Goal: Use online tool/utility: Use online tool/utility

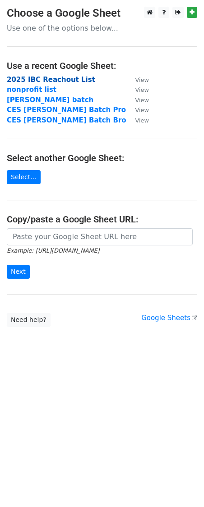
click at [54, 81] on strong "2025 IBC Reachout List" at bounding box center [51, 80] width 88 height 8
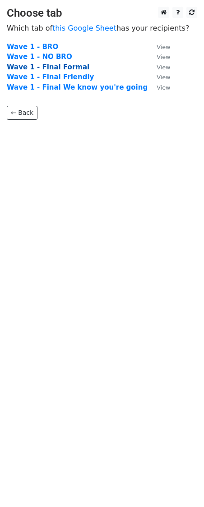
click at [62, 68] on strong "Wave 1 - Final Formal" at bounding box center [48, 67] width 82 height 8
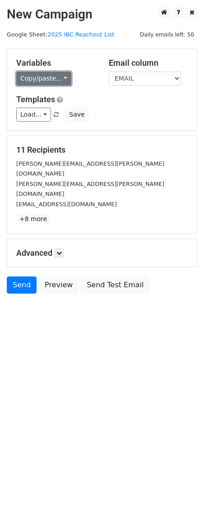
click at [61, 77] on link "Copy/paste..." at bounding box center [43, 79] width 55 height 14
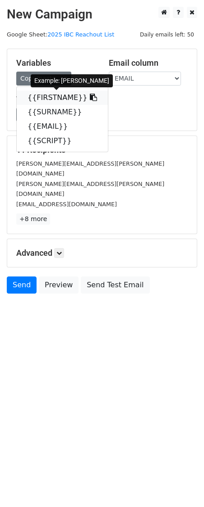
click at [52, 98] on link "{{FIRSTNAME}}" at bounding box center [62, 98] width 91 height 14
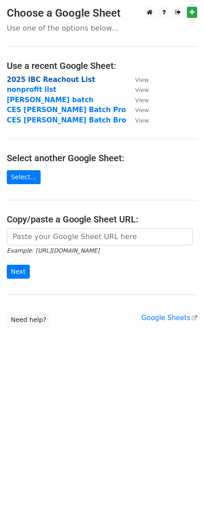
click at [46, 80] on strong "2025 IBC Reachout List" at bounding box center [51, 80] width 88 height 8
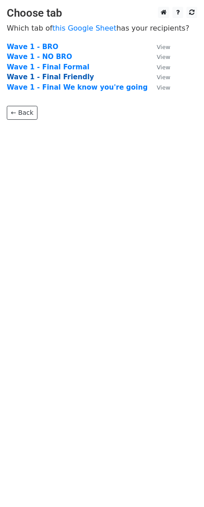
click at [49, 80] on strong "Wave 1 - Final Friendly" at bounding box center [50, 77] width 87 height 8
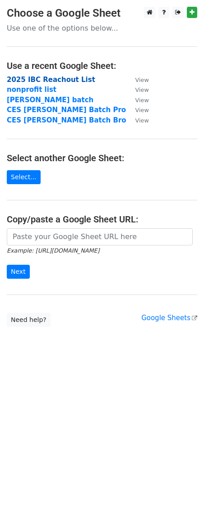
click at [61, 80] on strong "2025 IBC Reachout List" at bounding box center [51, 80] width 88 height 8
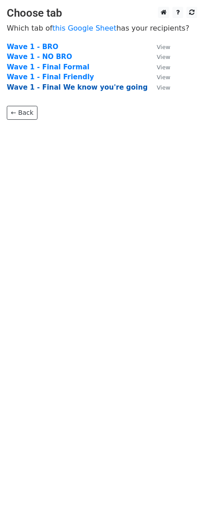
click at [31, 87] on strong "Wave 1 - Final We know you're going" at bounding box center [77, 87] width 141 height 8
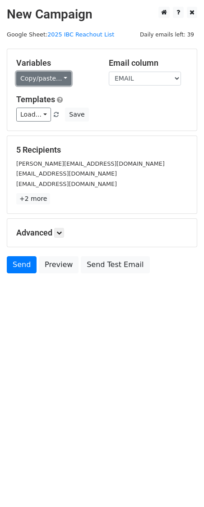
click at [64, 81] on link "Copy/paste..." at bounding box center [43, 79] width 55 height 14
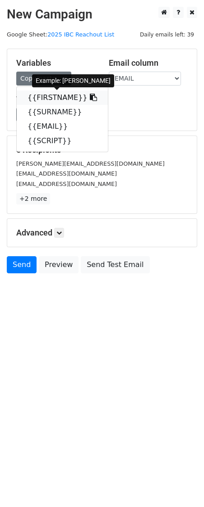
click at [64, 94] on link "{{FIRSTNAME}}" at bounding box center [62, 98] width 91 height 14
